Goal: Transaction & Acquisition: Purchase product/service

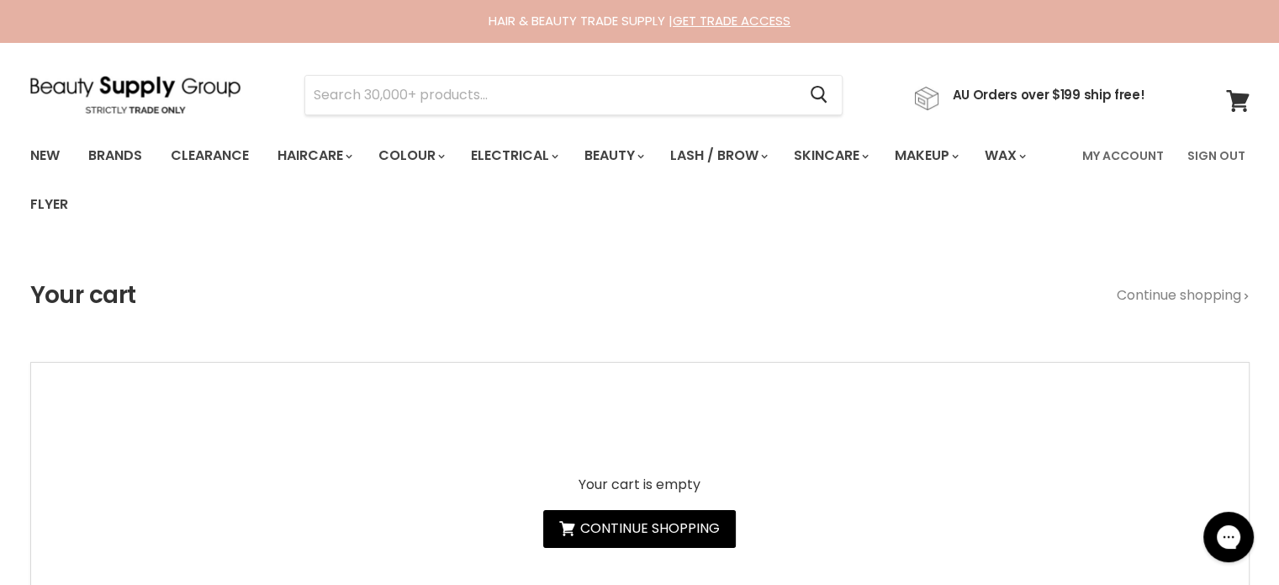
type input "Alfaparf Semi Di Lino Nutritive"
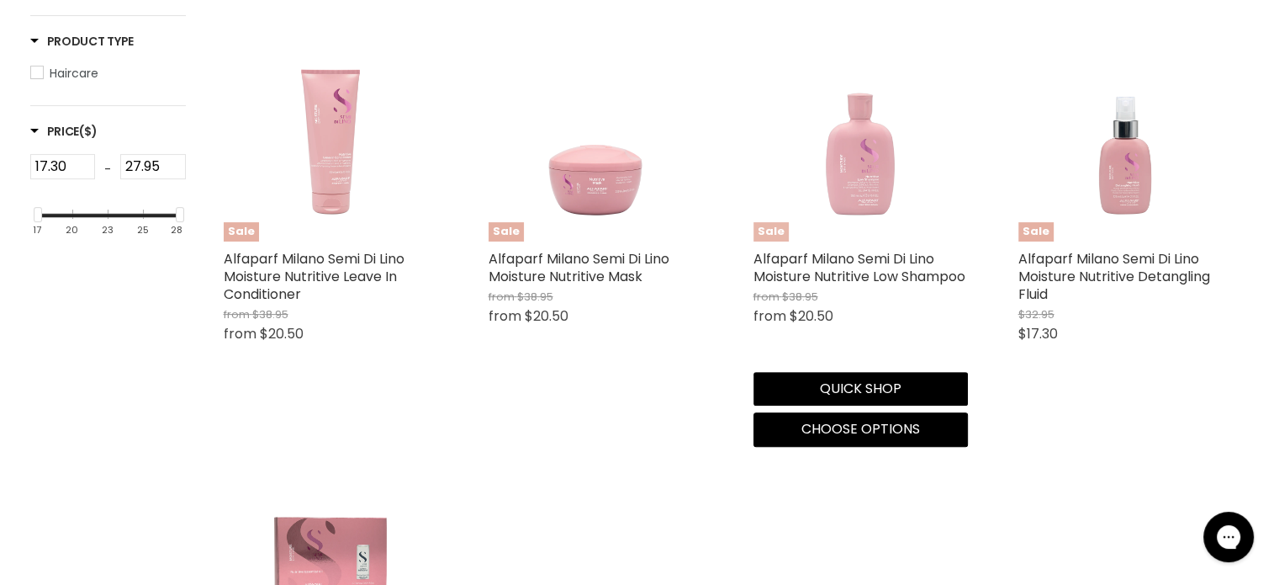
scroll to position [336, 0]
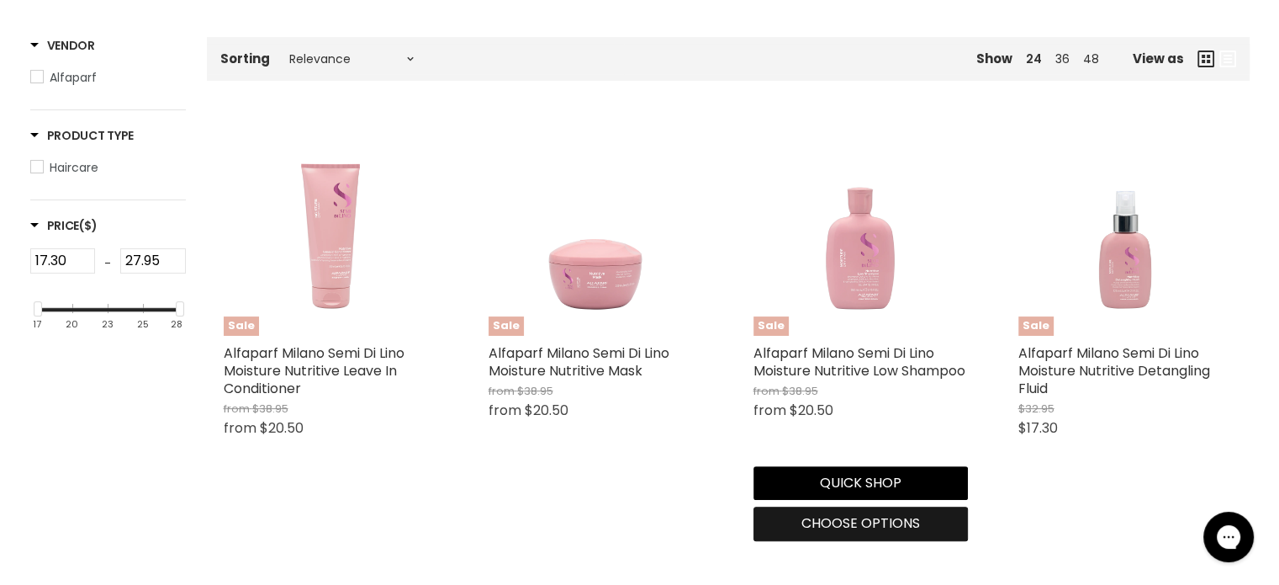
click at [861, 527] on span "Choose options" at bounding box center [861, 522] width 119 height 19
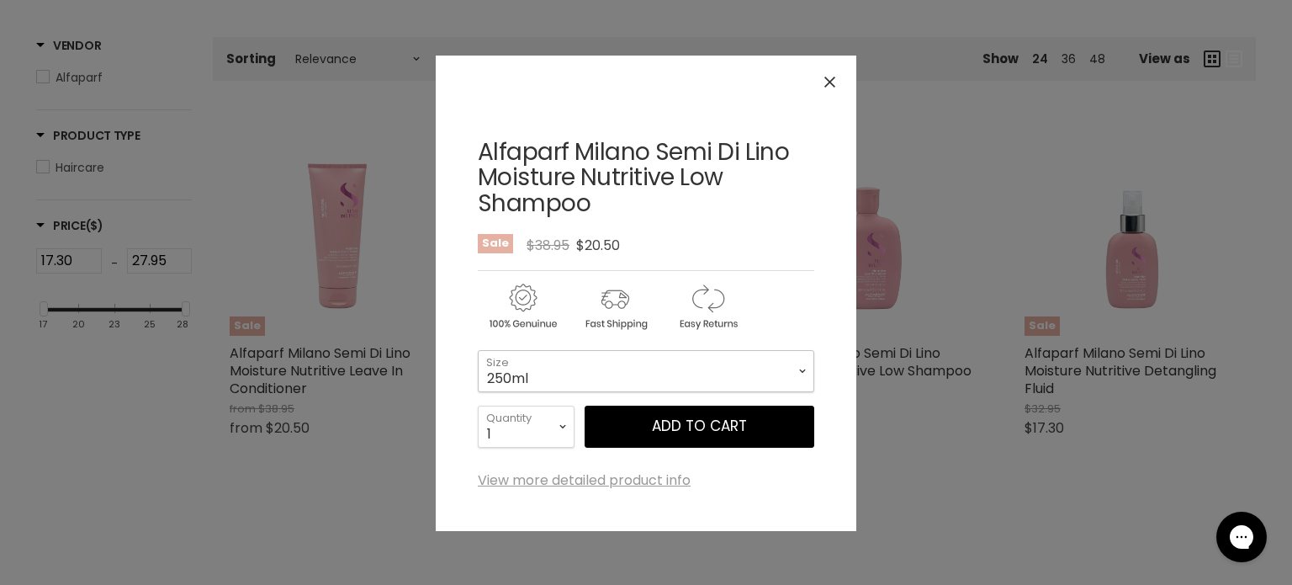
click at [557, 363] on select "250ml 1 Litre" at bounding box center [646, 371] width 336 height 42
click at [478, 350] on select "250ml 1 Litre" at bounding box center [646, 371] width 336 height 42
select select "1 Litre"
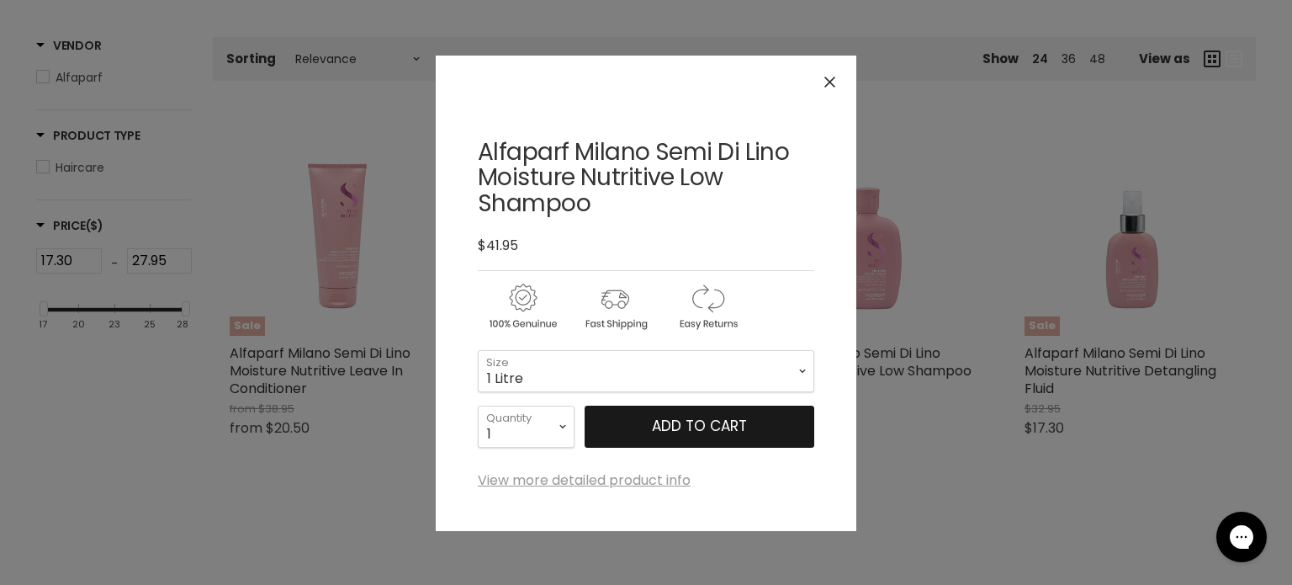
click at [707, 422] on button "Add to cart" at bounding box center [700, 426] width 230 height 42
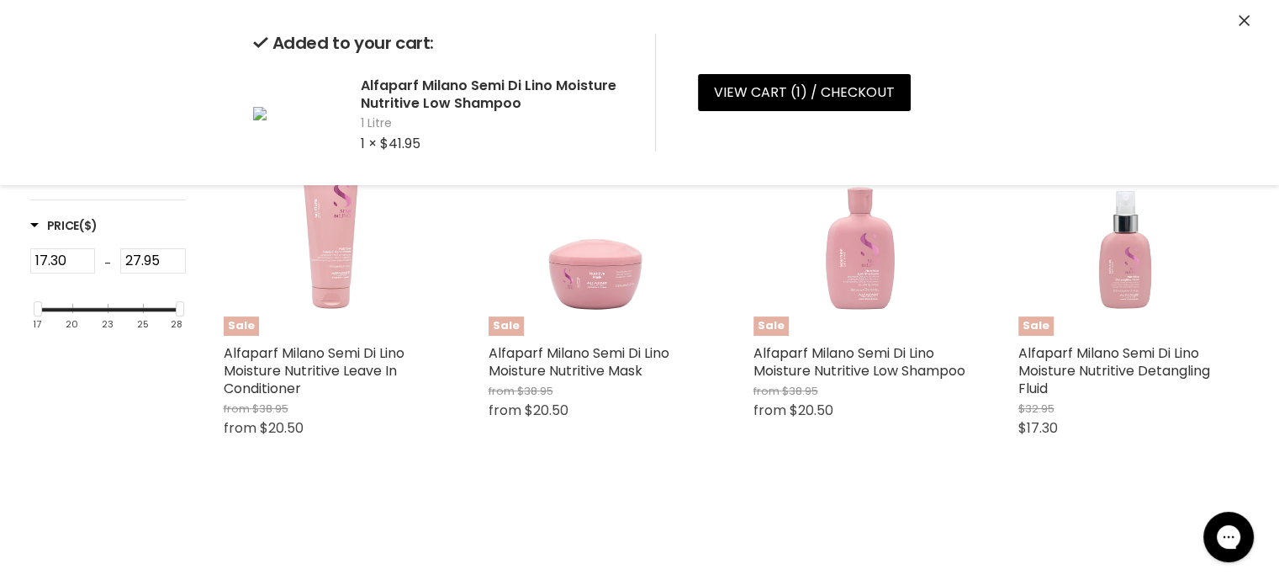
click at [1245, 17] on icon "Close" at bounding box center [1244, 20] width 11 height 11
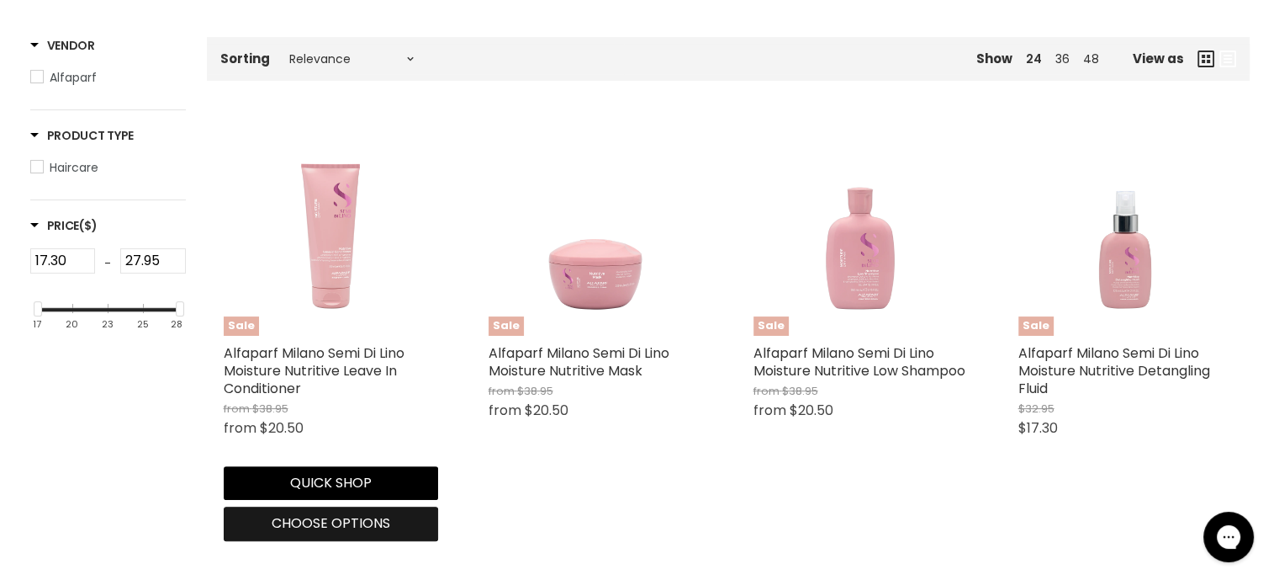
click at [317, 527] on span "Choose options" at bounding box center [331, 522] width 119 height 19
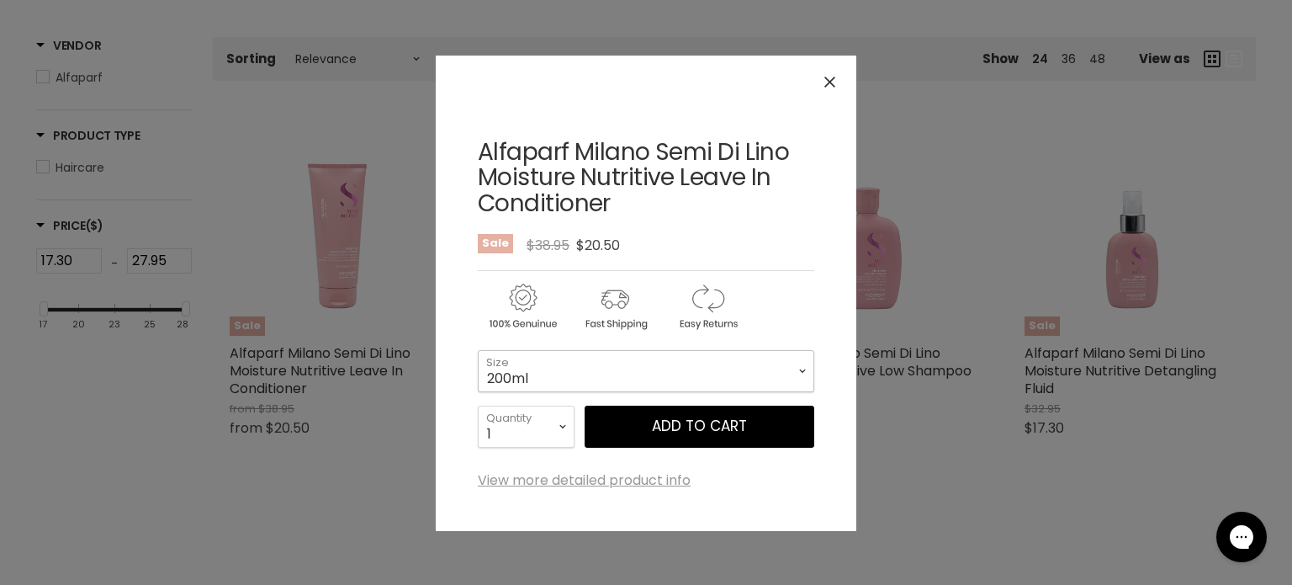
click at [589, 362] on select "200ml 1 Litre" at bounding box center [646, 371] width 336 height 42
click at [478, 350] on select "200ml 1 Litre" at bounding box center [646, 371] width 336 height 42
select select "1 Litre"
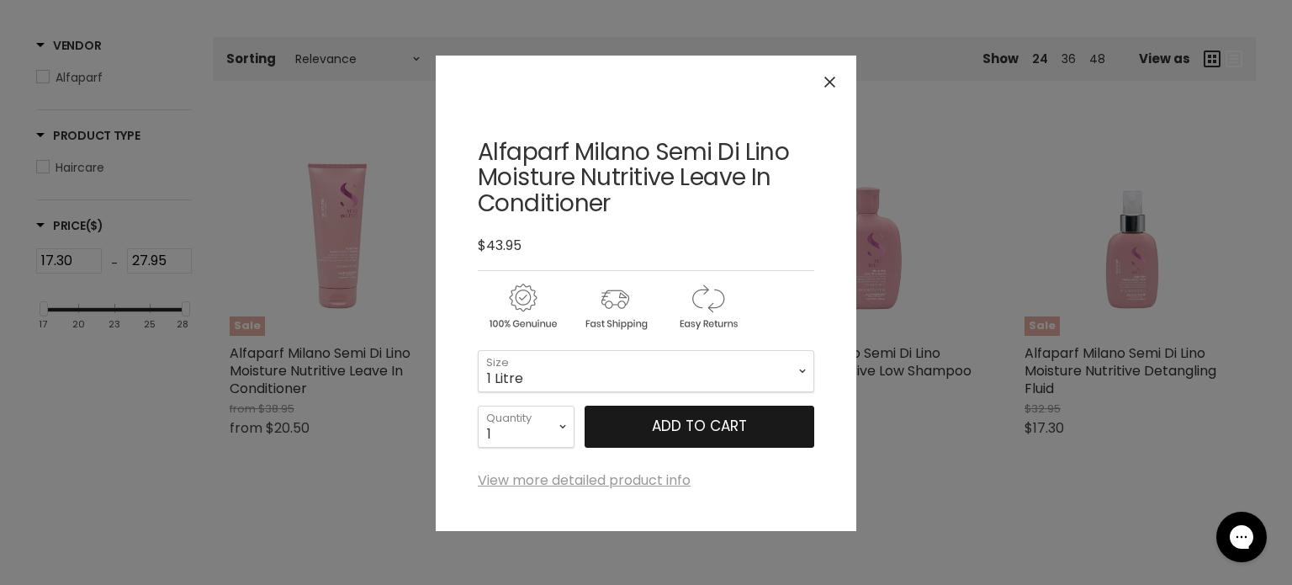
click at [666, 426] on button "Add to cart" at bounding box center [700, 426] width 230 height 42
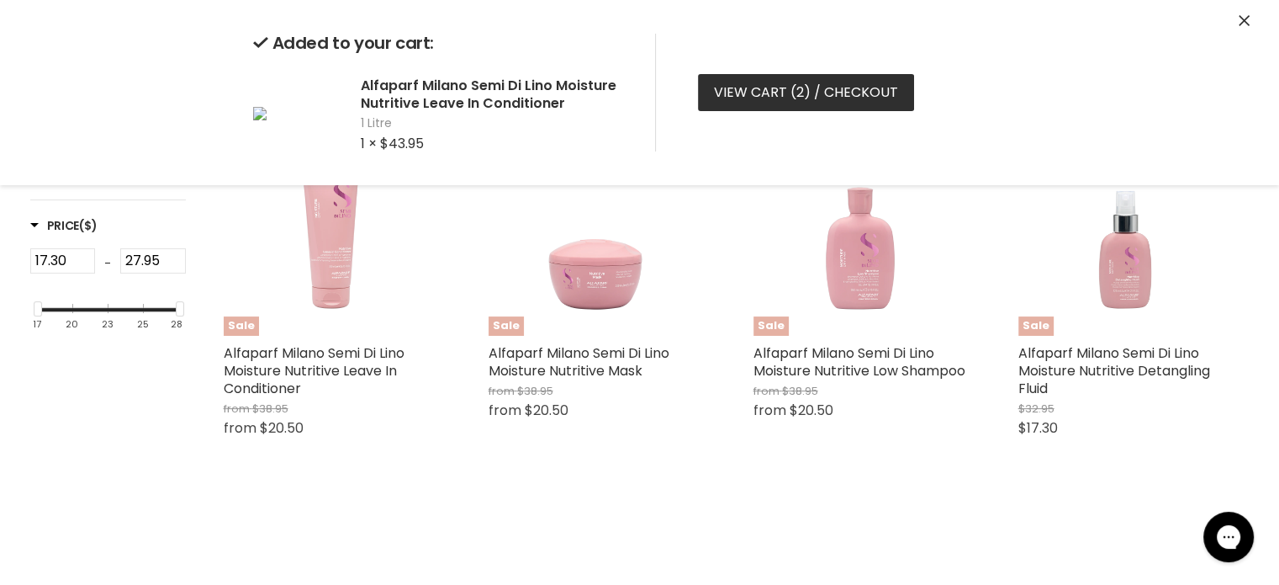
click at [841, 88] on link "View cart ( 2 ) / Checkout" at bounding box center [806, 92] width 216 height 37
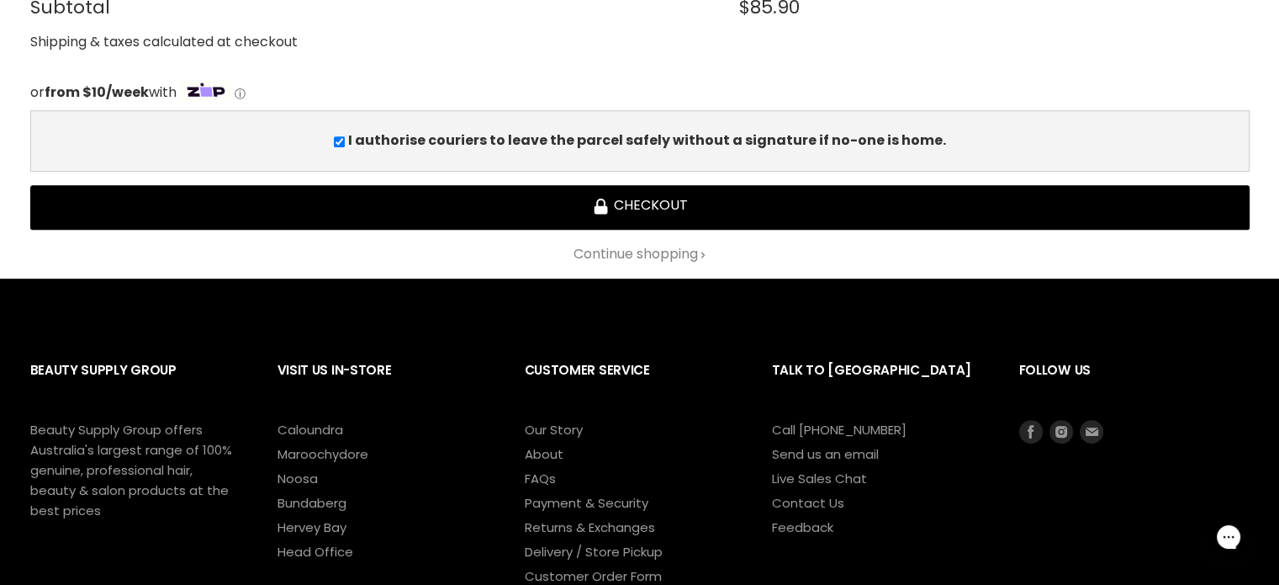
scroll to position [841, 0]
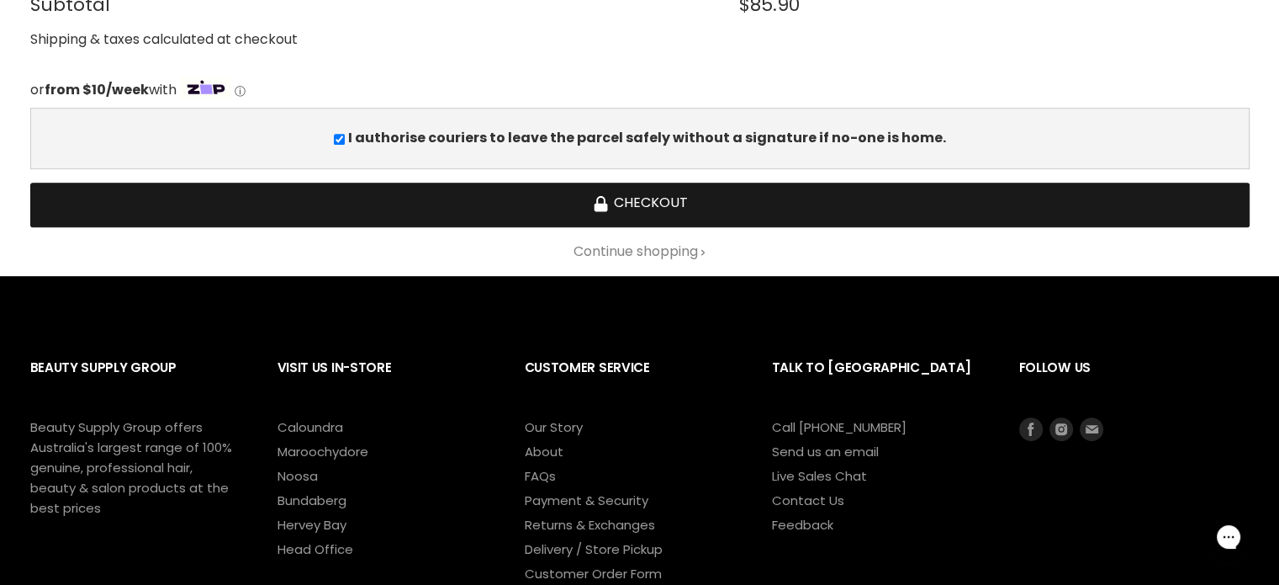
click at [616, 198] on button "Checkout" at bounding box center [640, 205] width 1220 height 45
